Goal: Find specific page/section: Find specific page/section

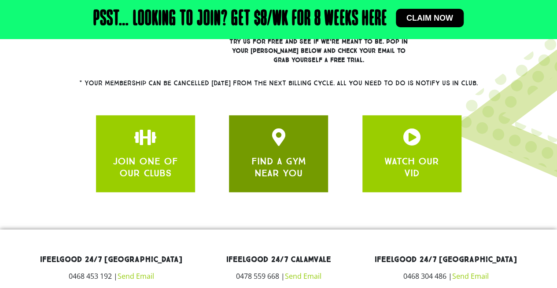
click at [289, 155] on link "FIND A GYM NEAR YOU" at bounding box center [278, 166] width 55 height 23
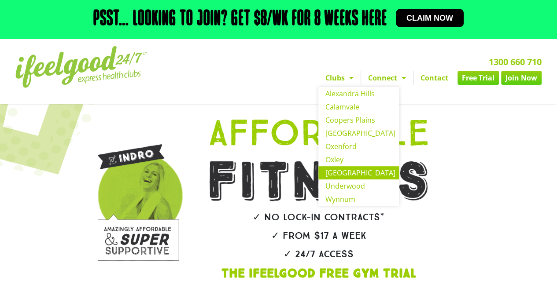
click at [353, 169] on link "[GEOGRAPHIC_DATA]" at bounding box center [358, 172] width 81 height 13
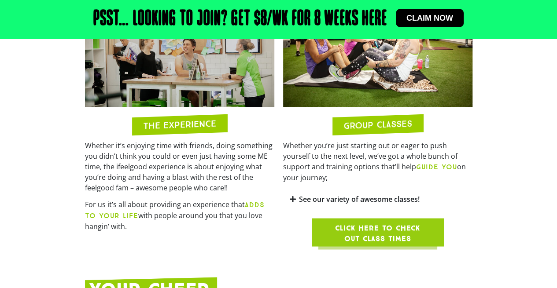
scroll to position [748, 0]
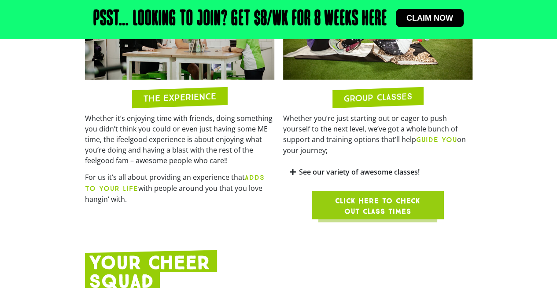
click at [386, 195] on span "Click here to check out class times" at bounding box center [378, 205] width 90 height 21
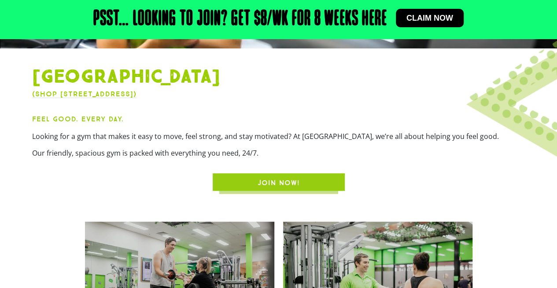
scroll to position [88, 0]
